Goal: Find contact information: Find contact information

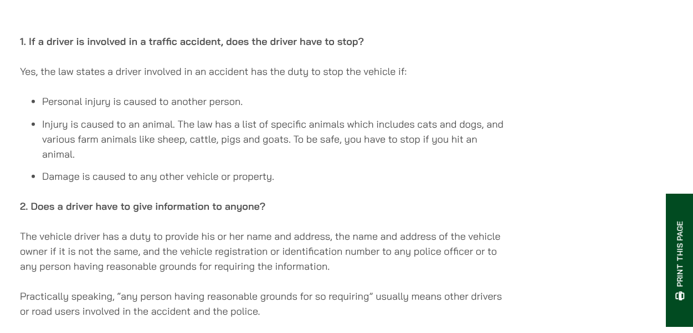
scroll to position [1109, 0]
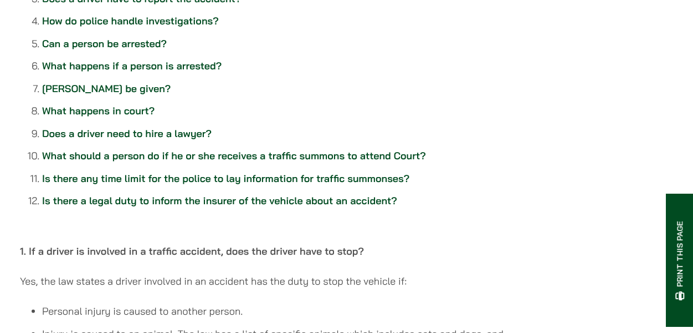
click at [677, 232] on button "Print this page" at bounding box center [680, 260] width 28 height 132
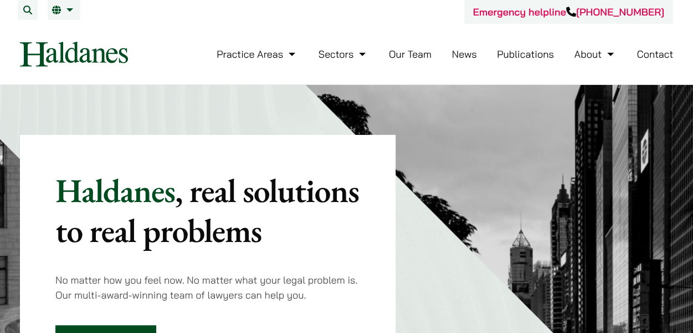
click at [415, 57] on link "Our Team" at bounding box center [410, 54] width 43 height 13
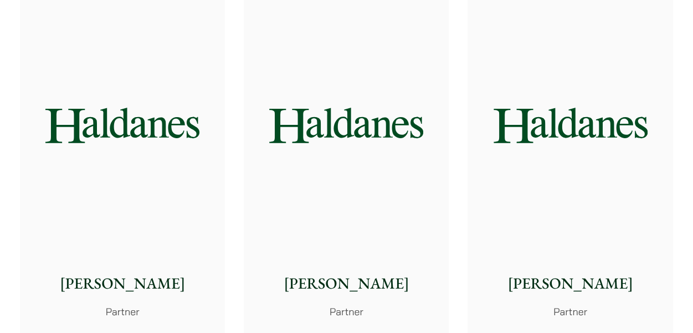
scroll to position [2106, 0]
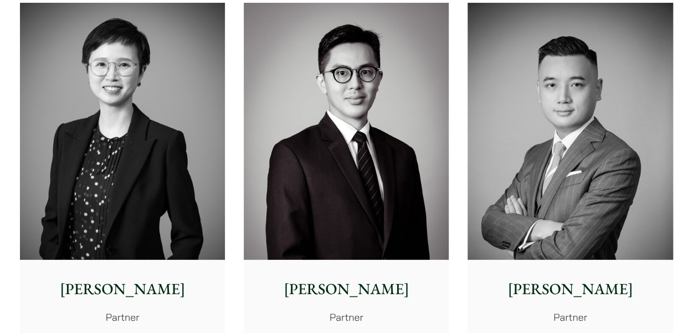
click at [595, 197] on img at bounding box center [570, 131] width 205 height 257
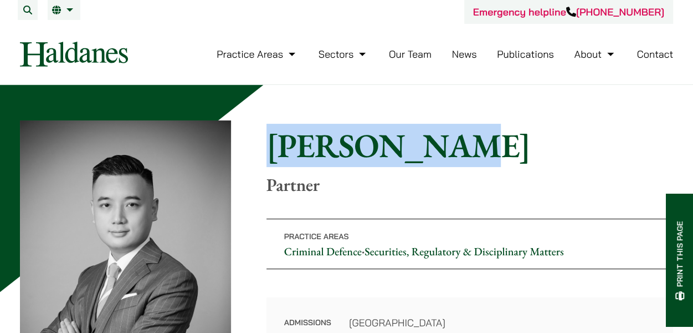
drag, startPoint x: 268, startPoint y: 141, endPoint x: 441, endPoint y: 148, distance: 173.1
click at [441, 148] on h1 "[PERSON_NAME]" at bounding box center [470, 145] width 407 height 40
copy h1 "[PERSON_NAME]"
